Goal: Communication & Community: Connect with others

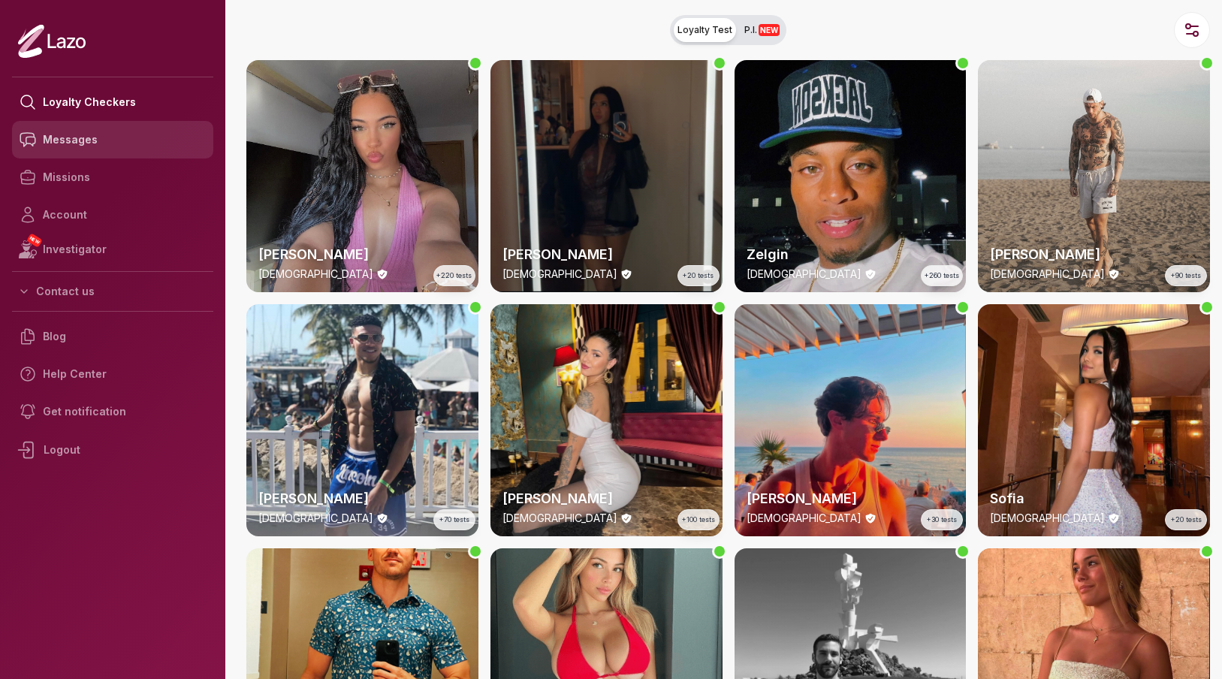
click at [83, 146] on link "Messages" at bounding box center [112, 140] width 201 height 38
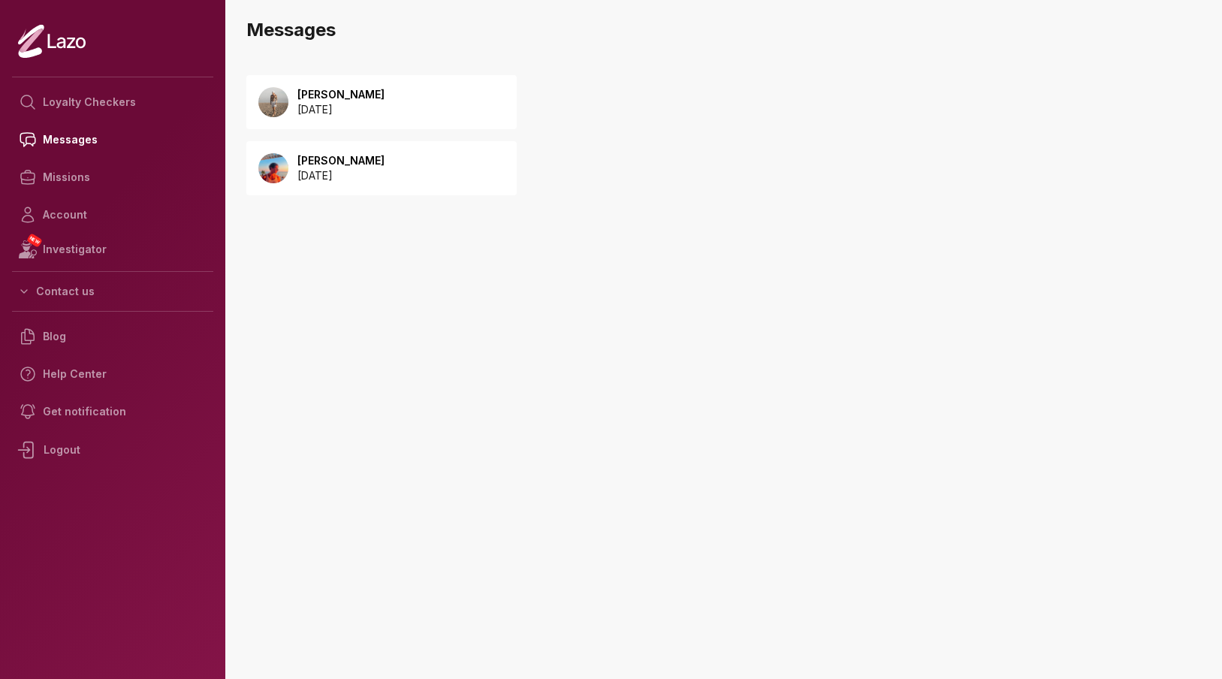
click at [399, 121] on div "Michael 2025 September 14" at bounding box center [381, 102] width 270 height 54
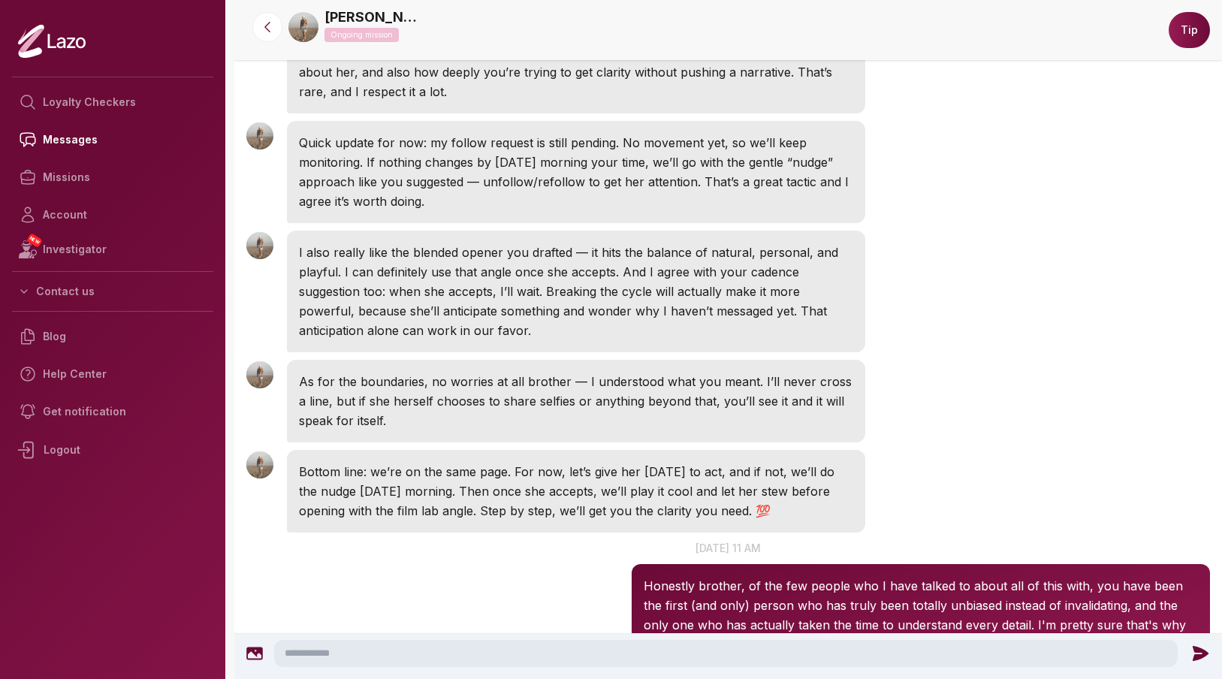
scroll to position [3515, 0]
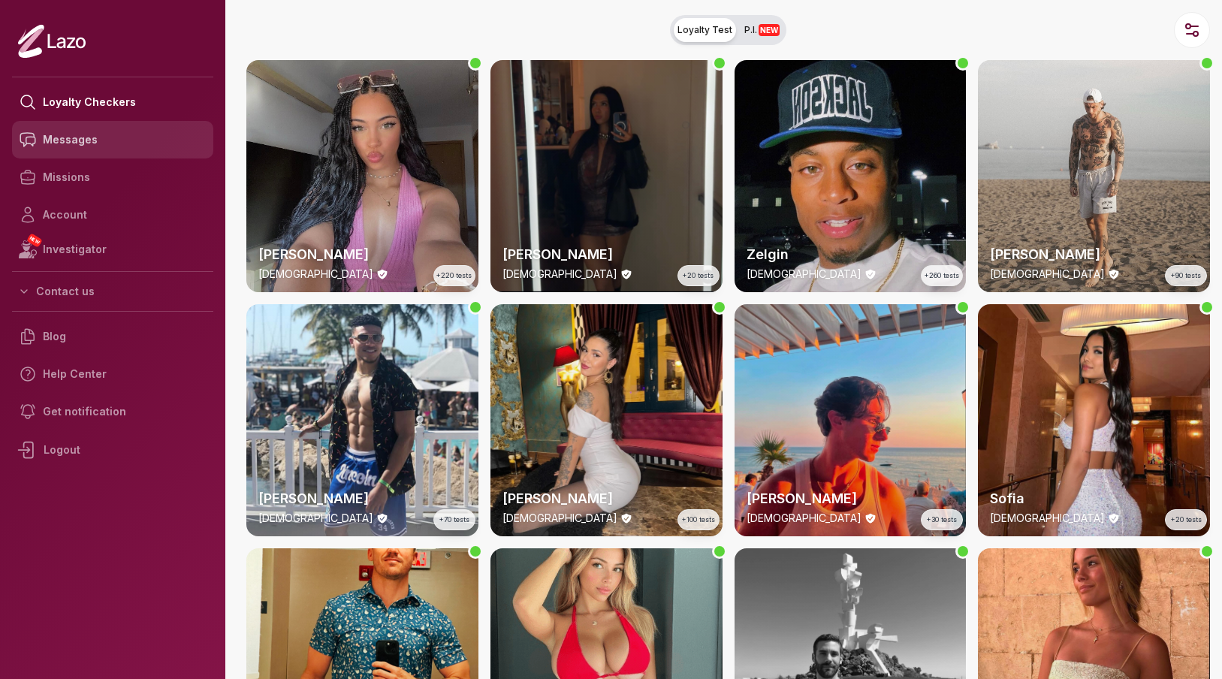
click at [91, 149] on link "Messages" at bounding box center [112, 140] width 201 height 38
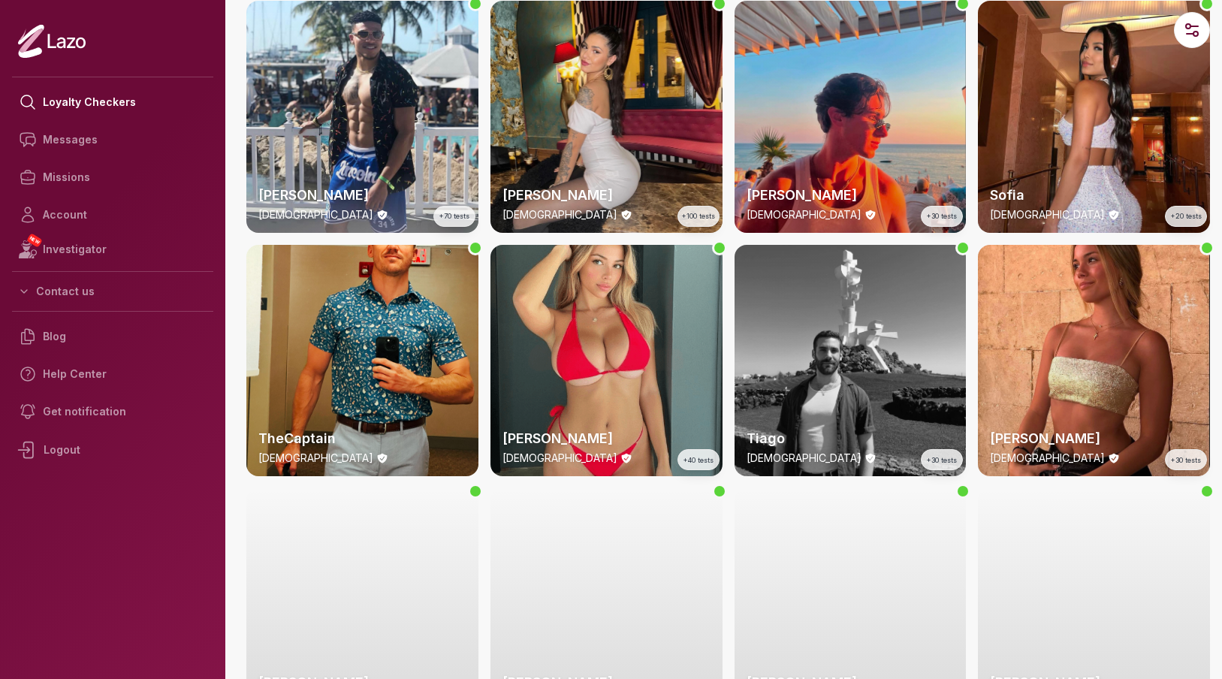
scroll to position [551, 0]
